Goal: Task Accomplishment & Management: Manage account settings

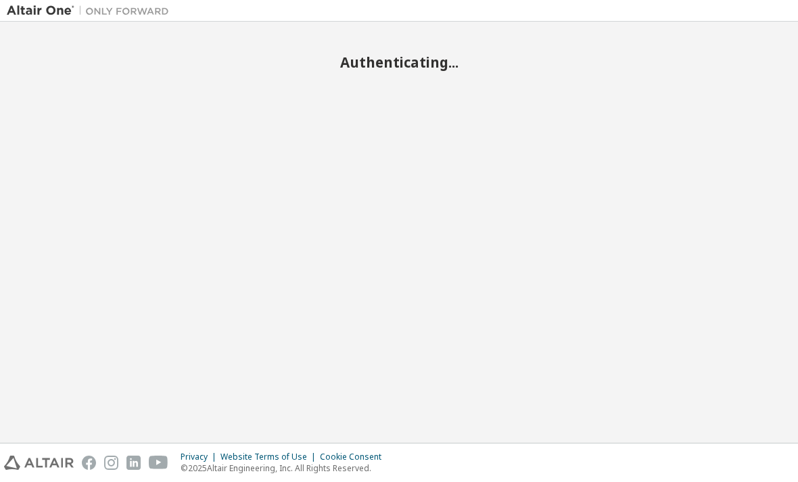
click at [117, 26] on div "Authenticating..." at bounding box center [399, 232] width 798 height 421
click at [41, 16] on img at bounding box center [91, 11] width 169 height 14
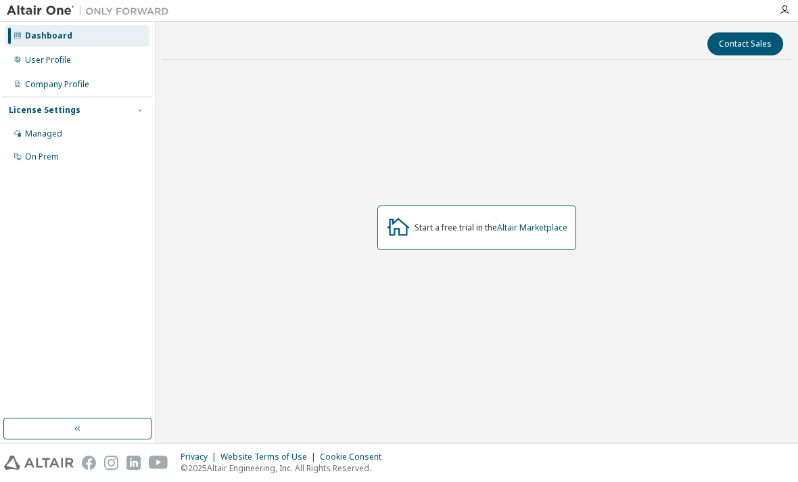
click at [49, 56] on div "User Profile" at bounding box center [48, 60] width 46 height 11
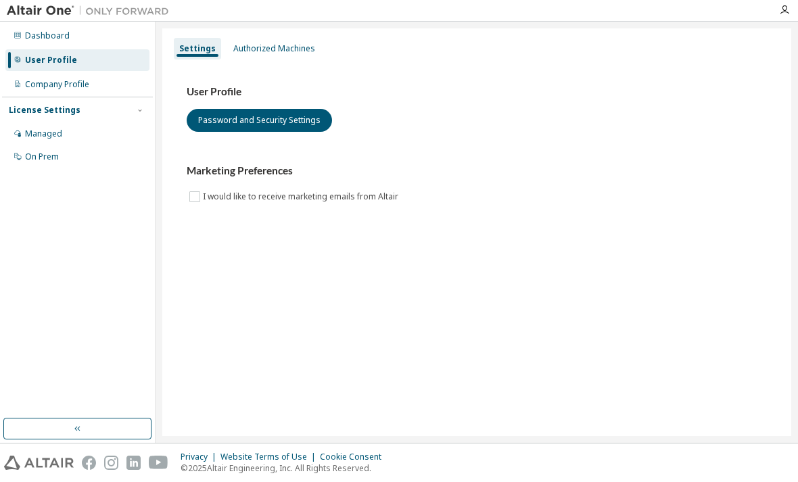
click at [72, 88] on div "Company Profile" at bounding box center [57, 84] width 64 height 11
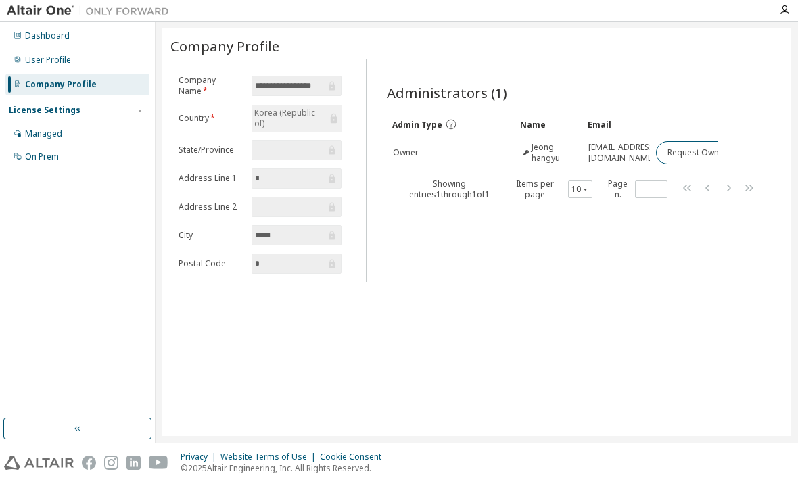
click at [67, 123] on div "Managed" at bounding box center [77, 134] width 144 height 22
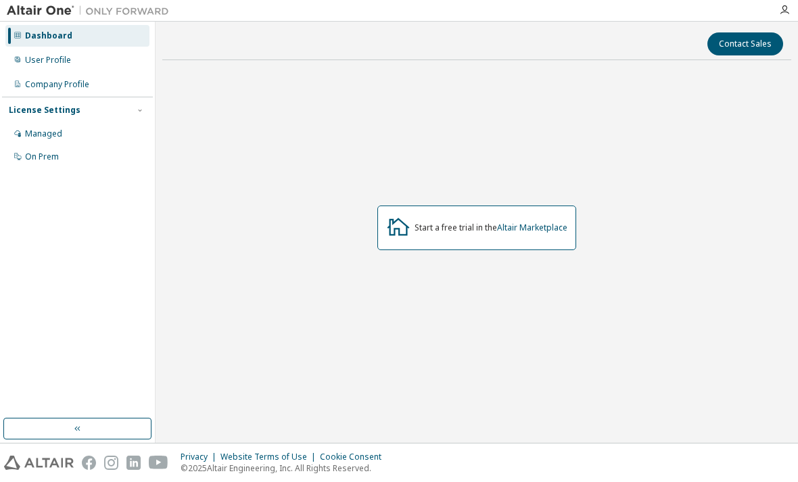
click at [99, 144] on div "Managed" at bounding box center [77, 134] width 144 height 22
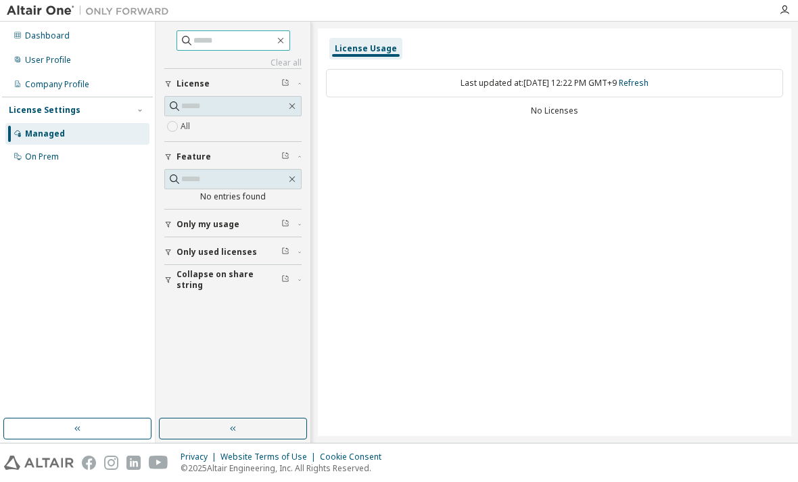
click at [249, 44] on input "text" at bounding box center [233, 41] width 81 height 14
type input "**********"
click at [386, 139] on div "License Usage Last updated at: Tue 2025-09-30 12:22 PM GMT+9 Refresh No Licenses" at bounding box center [554, 232] width 473 height 408
click at [240, 132] on div "All" at bounding box center [232, 126] width 137 height 16
click at [61, 9] on img at bounding box center [91, 11] width 169 height 14
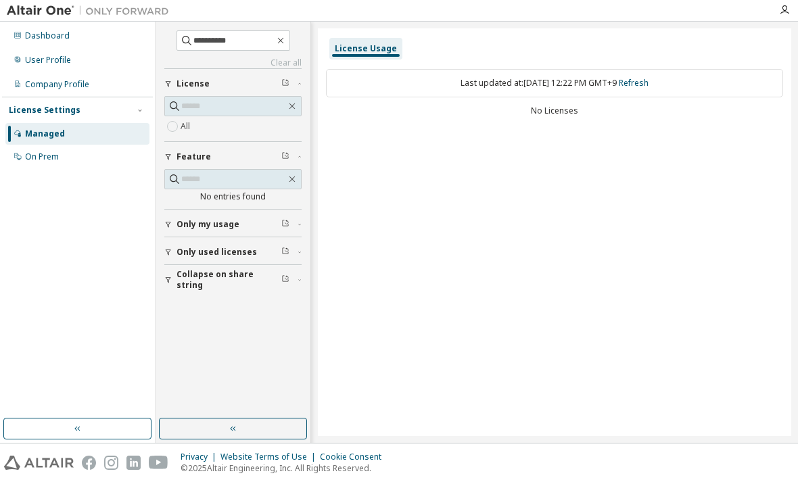
click at [153, 17] on img at bounding box center [91, 11] width 169 height 14
click at [132, 26] on div "Dashboard" at bounding box center [77, 36] width 144 height 22
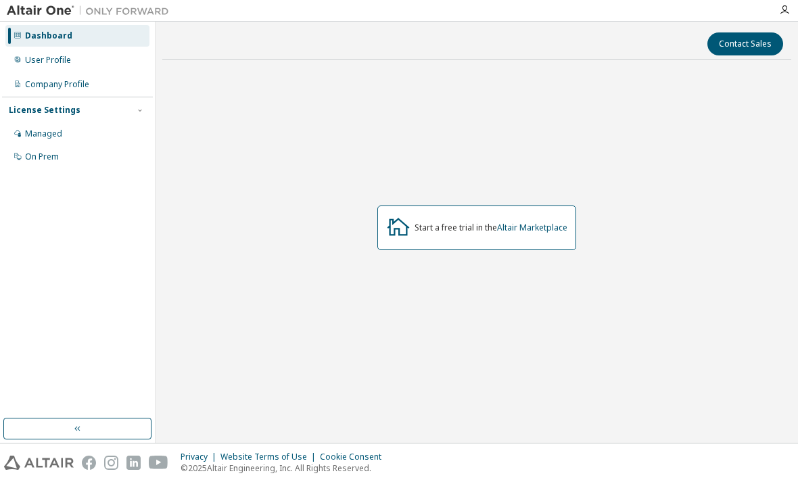
click at [52, 8] on img at bounding box center [91, 11] width 169 height 14
click at [39, 32] on div "Dashboard" at bounding box center [48, 35] width 47 height 11
click at [41, 67] on div "User Profile" at bounding box center [77, 60] width 144 height 22
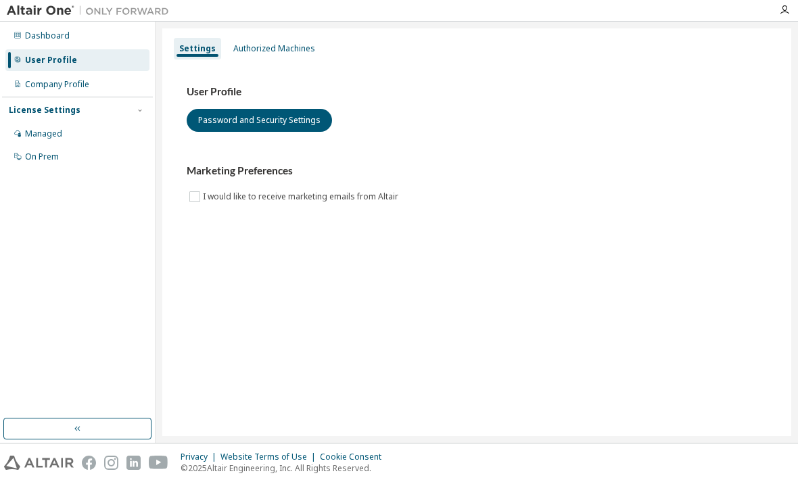
click at [74, 83] on div "Company Profile" at bounding box center [57, 84] width 64 height 11
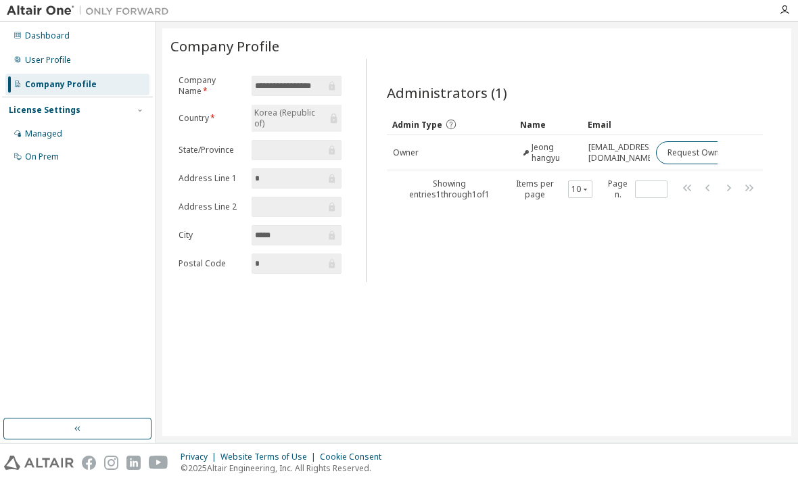
click at [776, 10] on div at bounding box center [783, 10] width 27 height 11
click at [783, 13] on icon "button" at bounding box center [784, 10] width 11 height 11
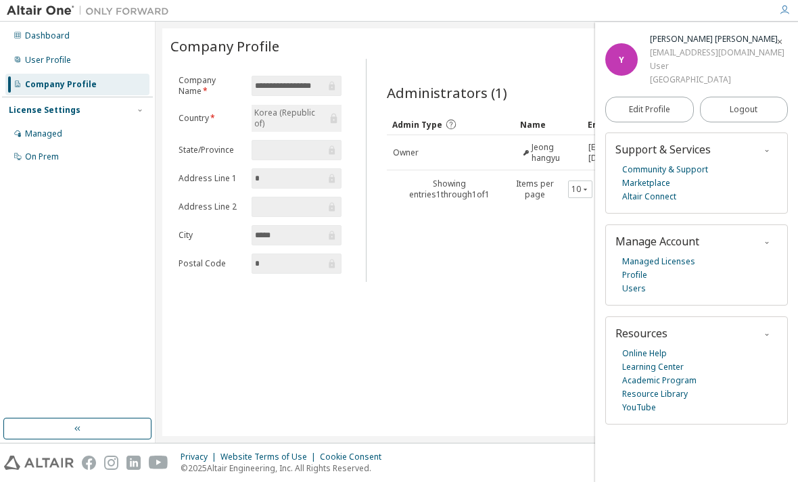
click at [781, 43] on icon "button" at bounding box center [779, 42] width 8 height 8
